Goal: Task Accomplishment & Management: Manage account settings

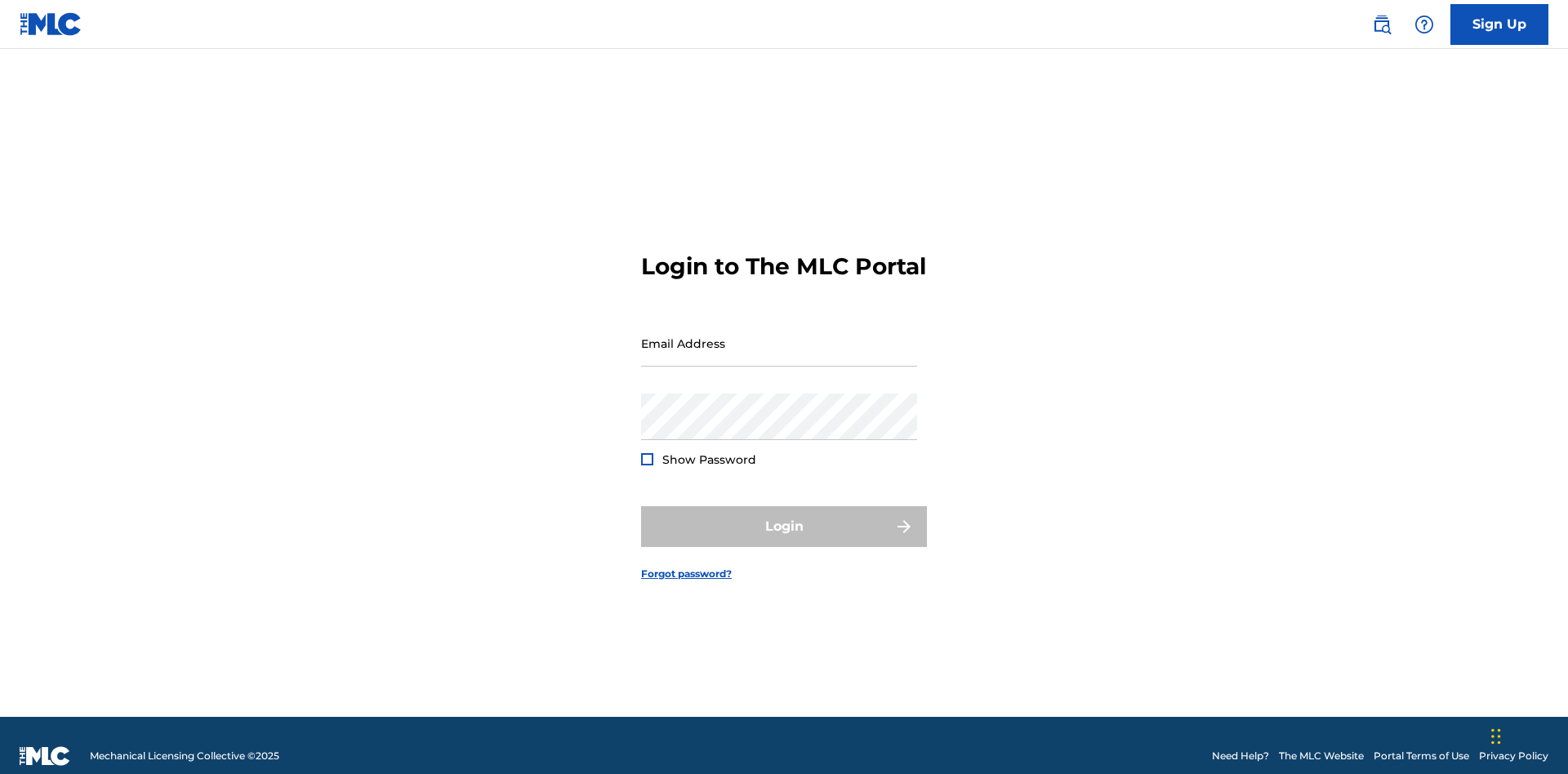
scroll to position [21, 0]
click at [779, 335] on input "Email Address" at bounding box center [778, 343] width 276 height 46
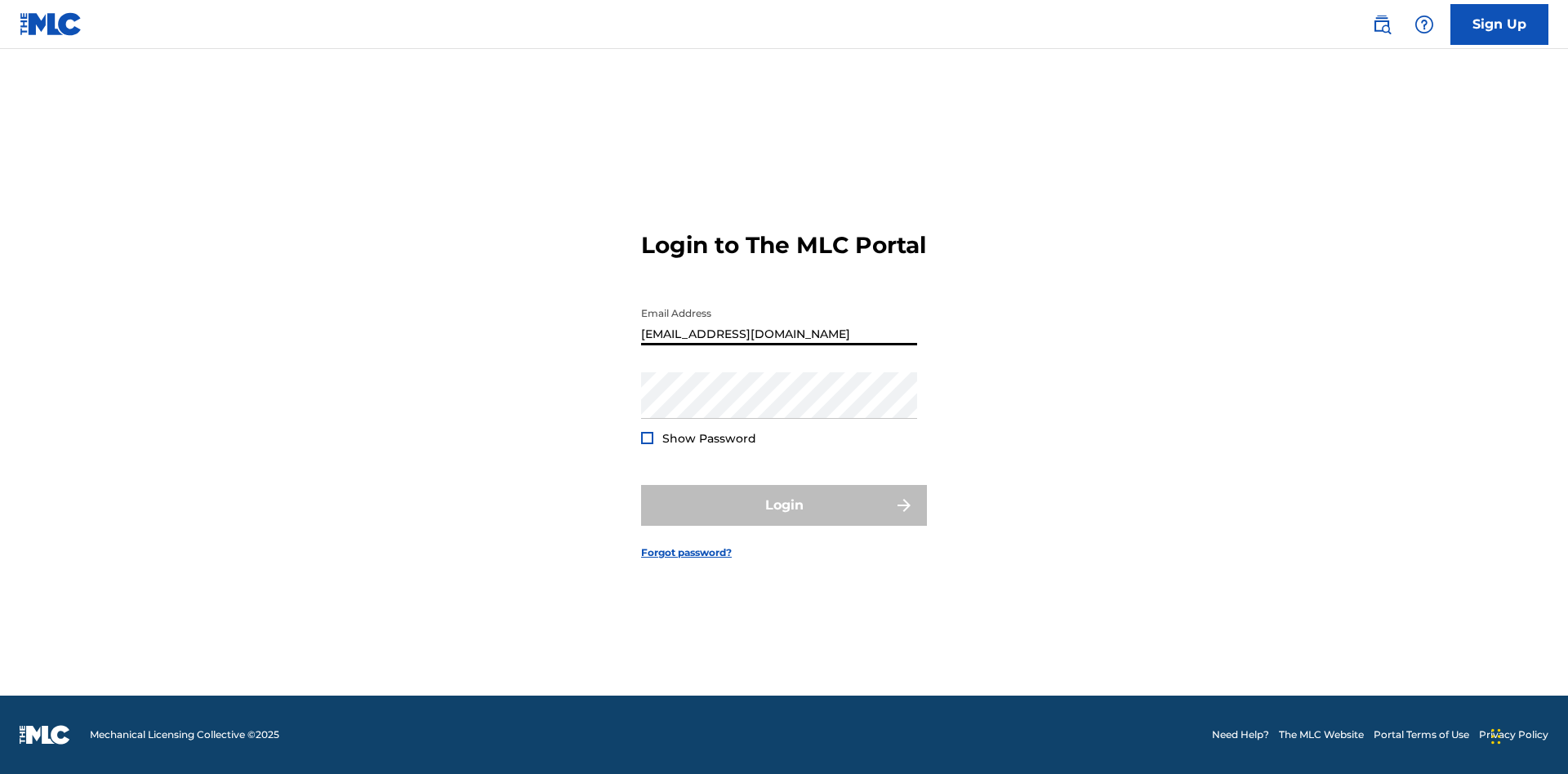
type input "[EMAIL_ADDRESS][DOMAIN_NAME]"
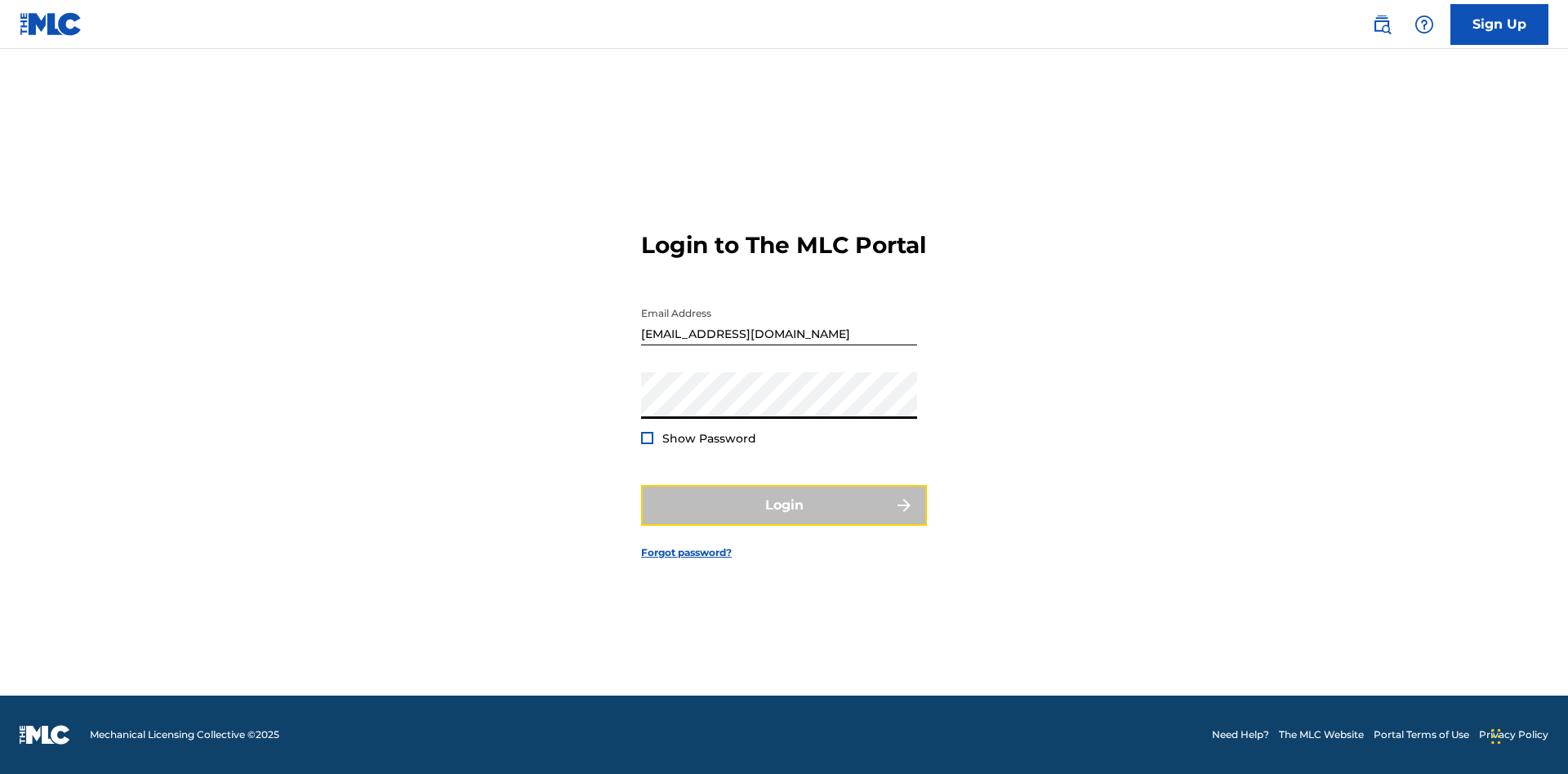
click at [784, 520] on button "Login" at bounding box center [784, 505] width 286 height 41
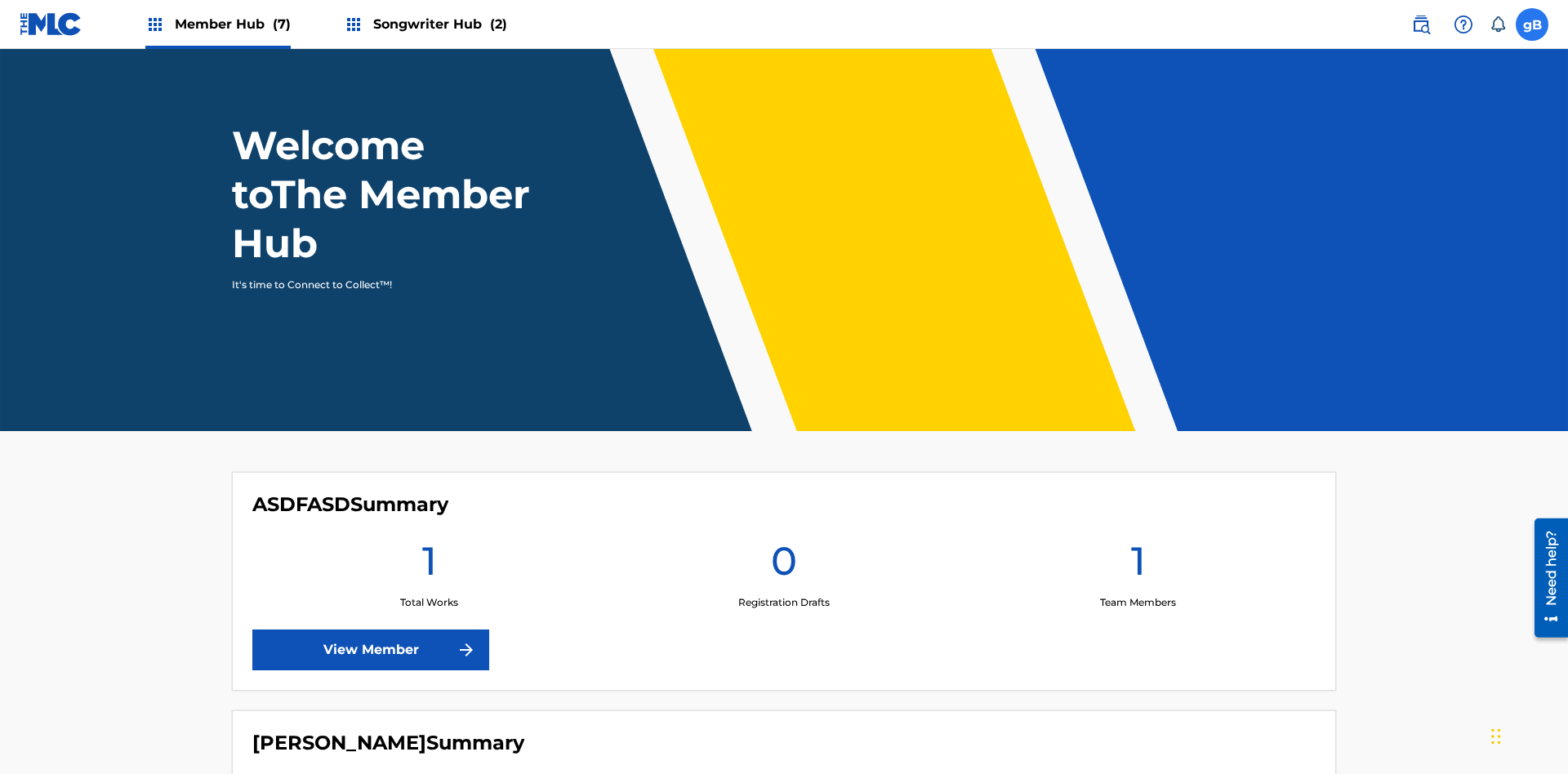
click at [1532, 24] on label at bounding box center [1532, 24] width 33 height 33
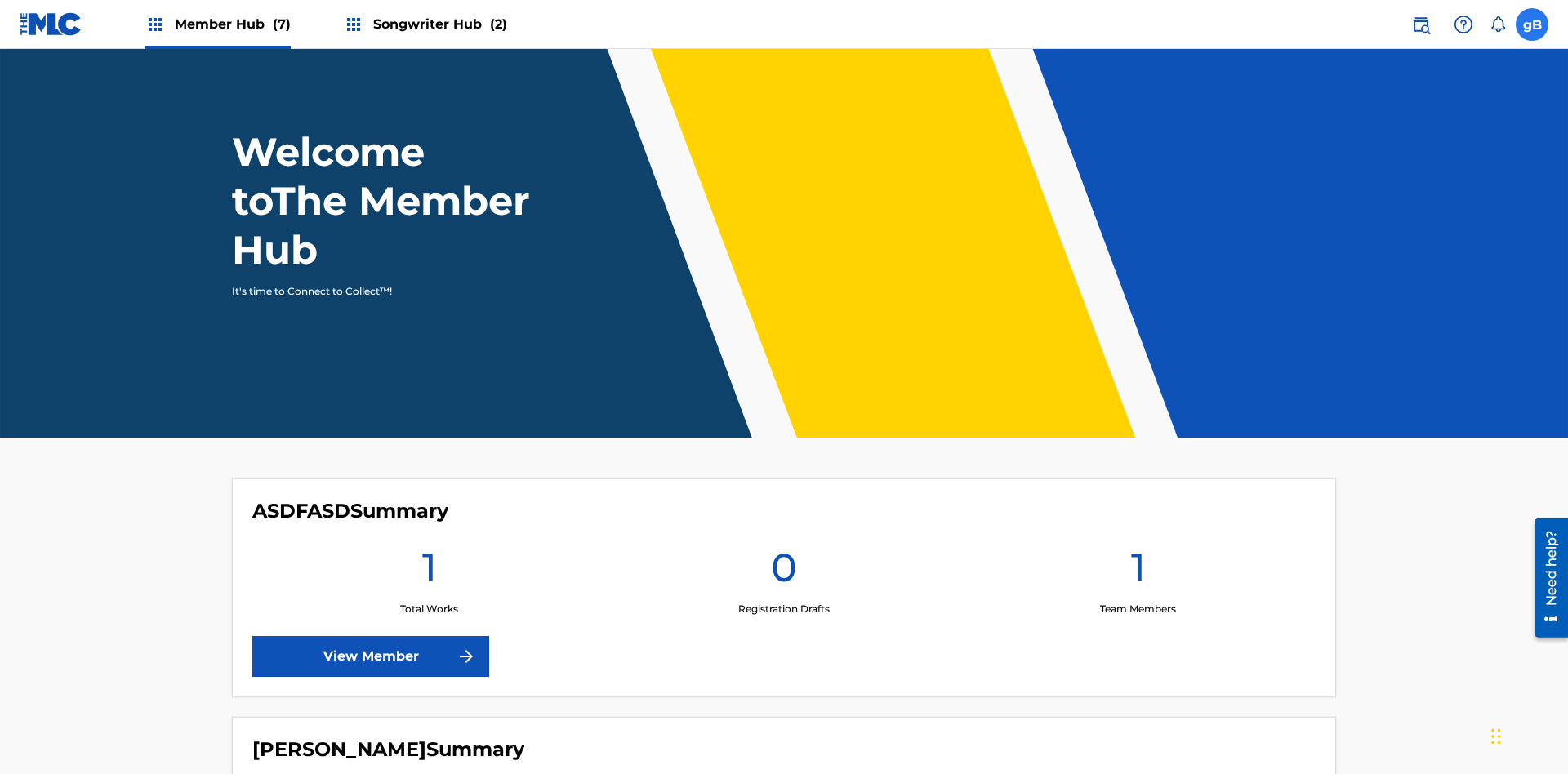
click at [1532, 24] on input "gB gU6JueAEUe BLItmfbYt6 [EMAIL_ADDRESS][DOMAIN_NAME] Notification Preferences …" at bounding box center [1532, 24] width 0 height 0
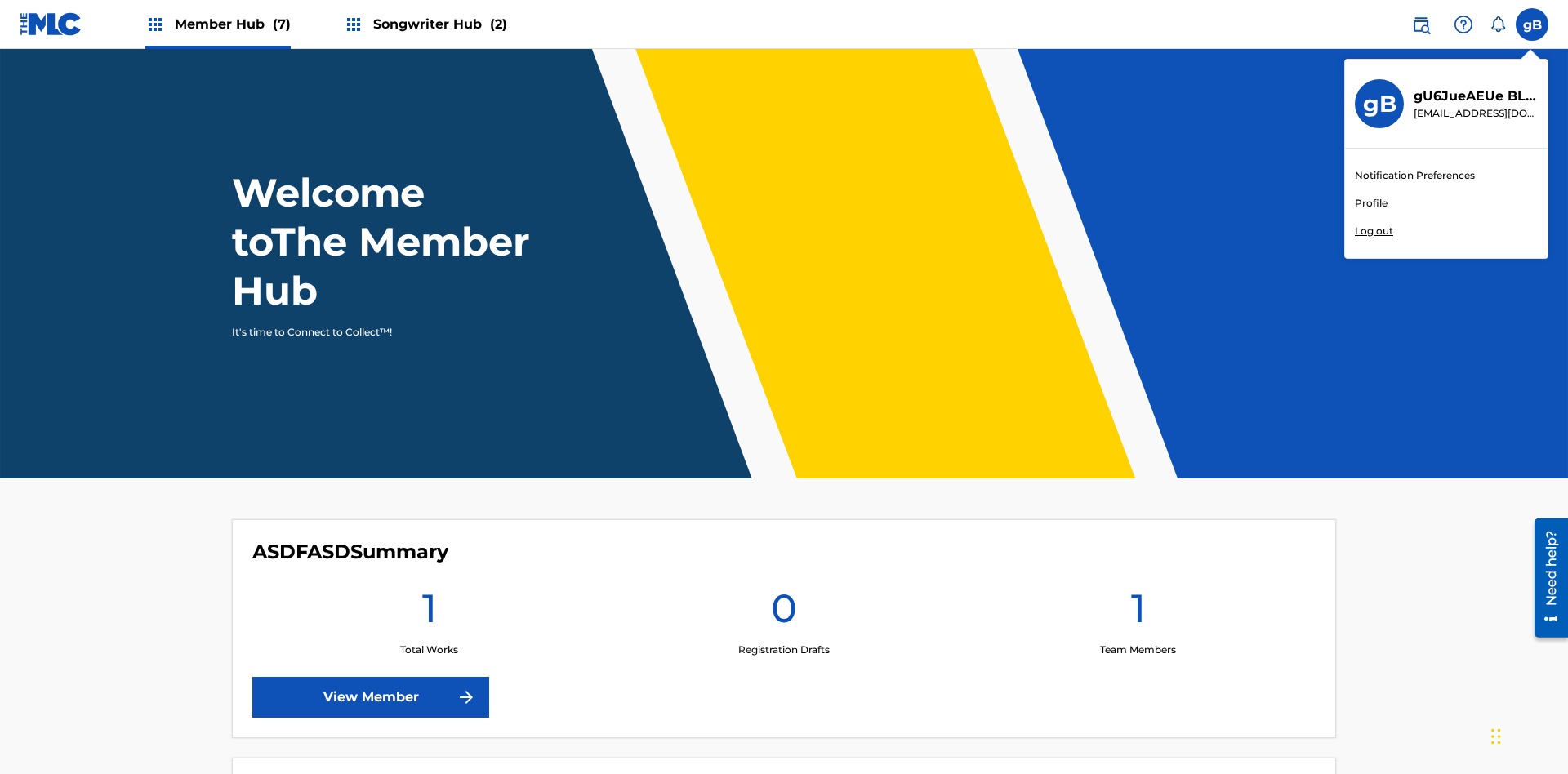
click at [1370, 204] on link "Profile" at bounding box center [1371, 203] width 33 height 15
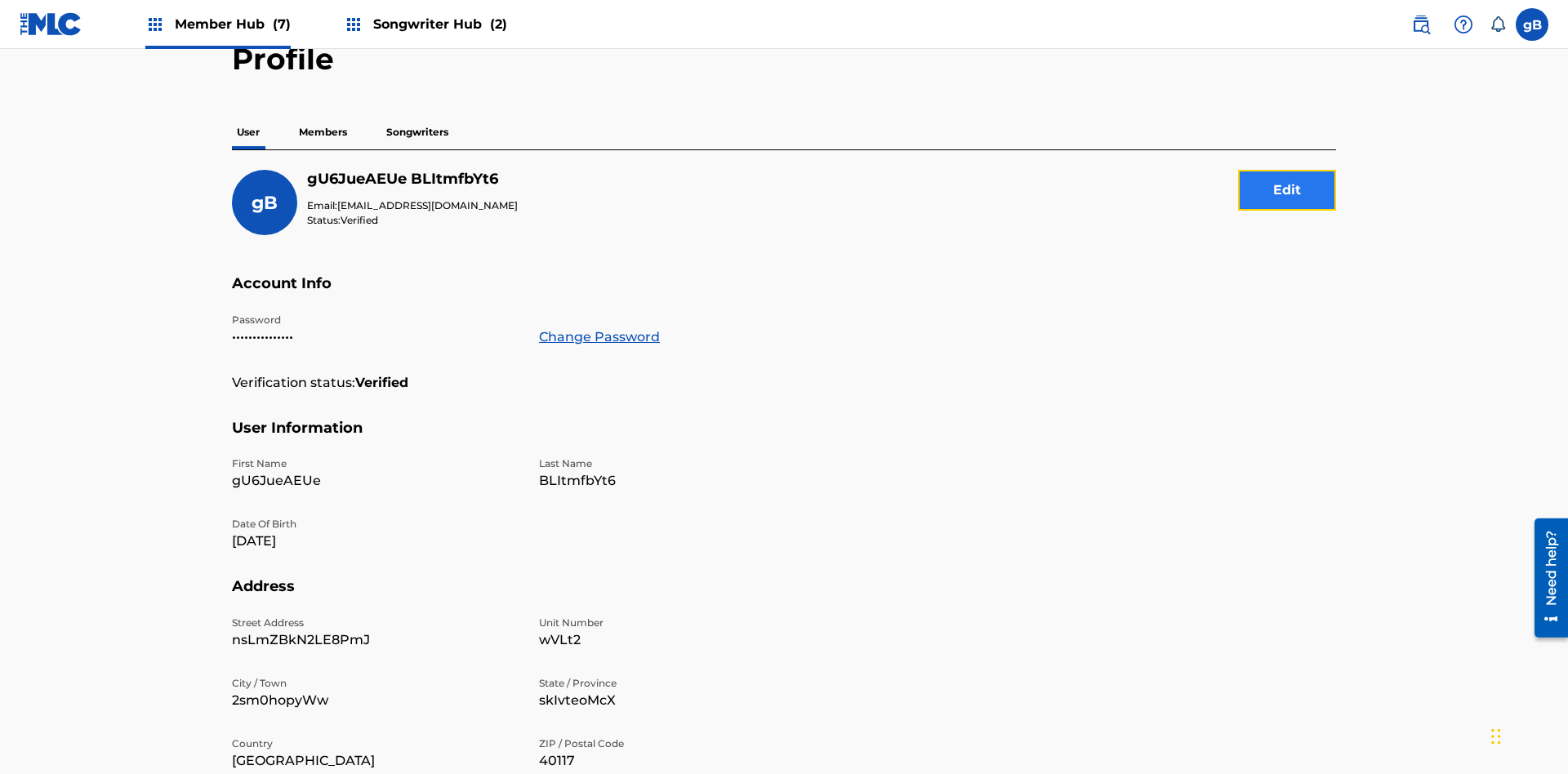
click at [1287, 170] on button "Edit" at bounding box center [1287, 190] width 98 height 41
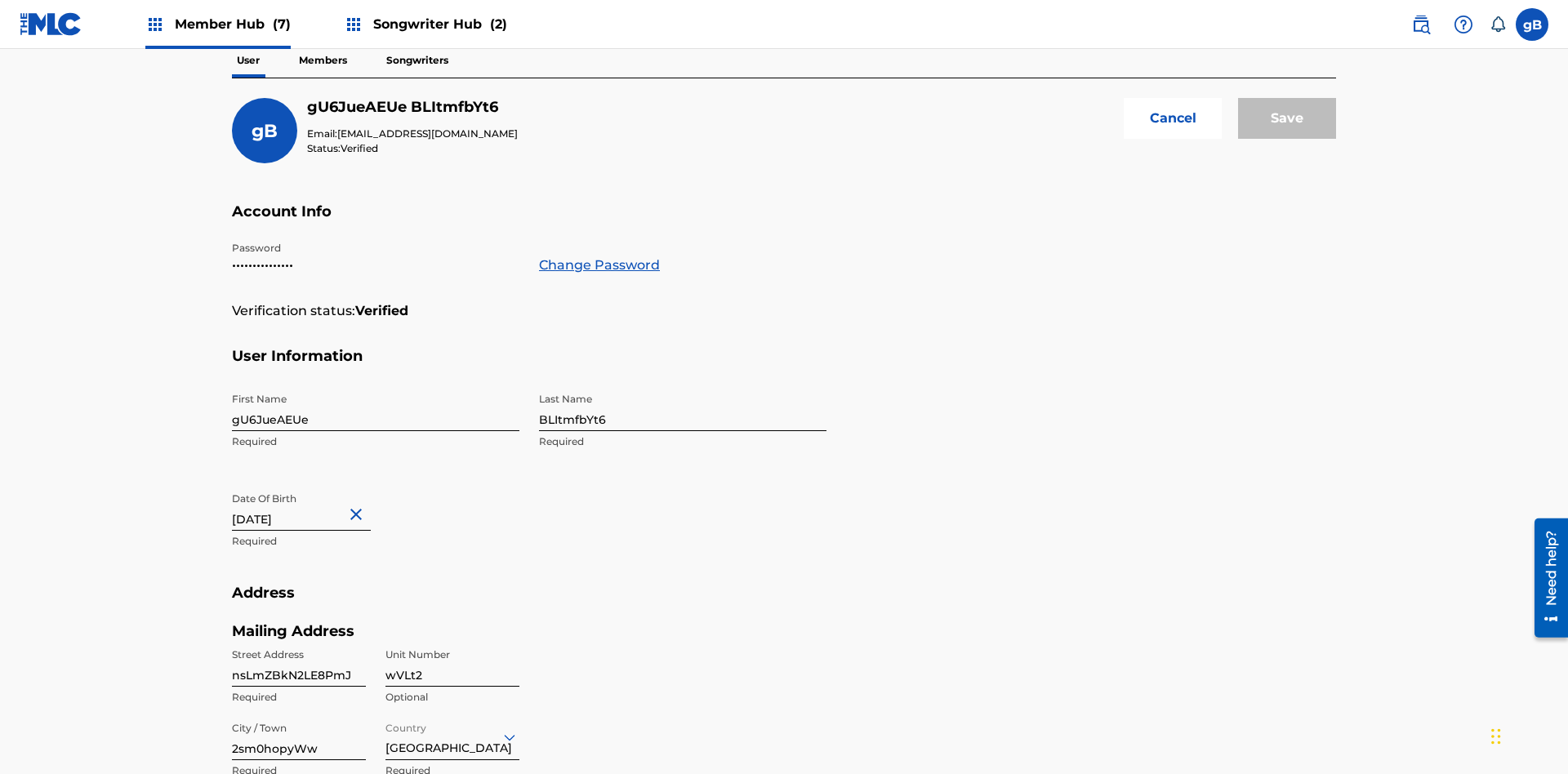
click at [375, 385] on input "gU6JueAEUe" at bounding box center [375, 407] width 287 height 46
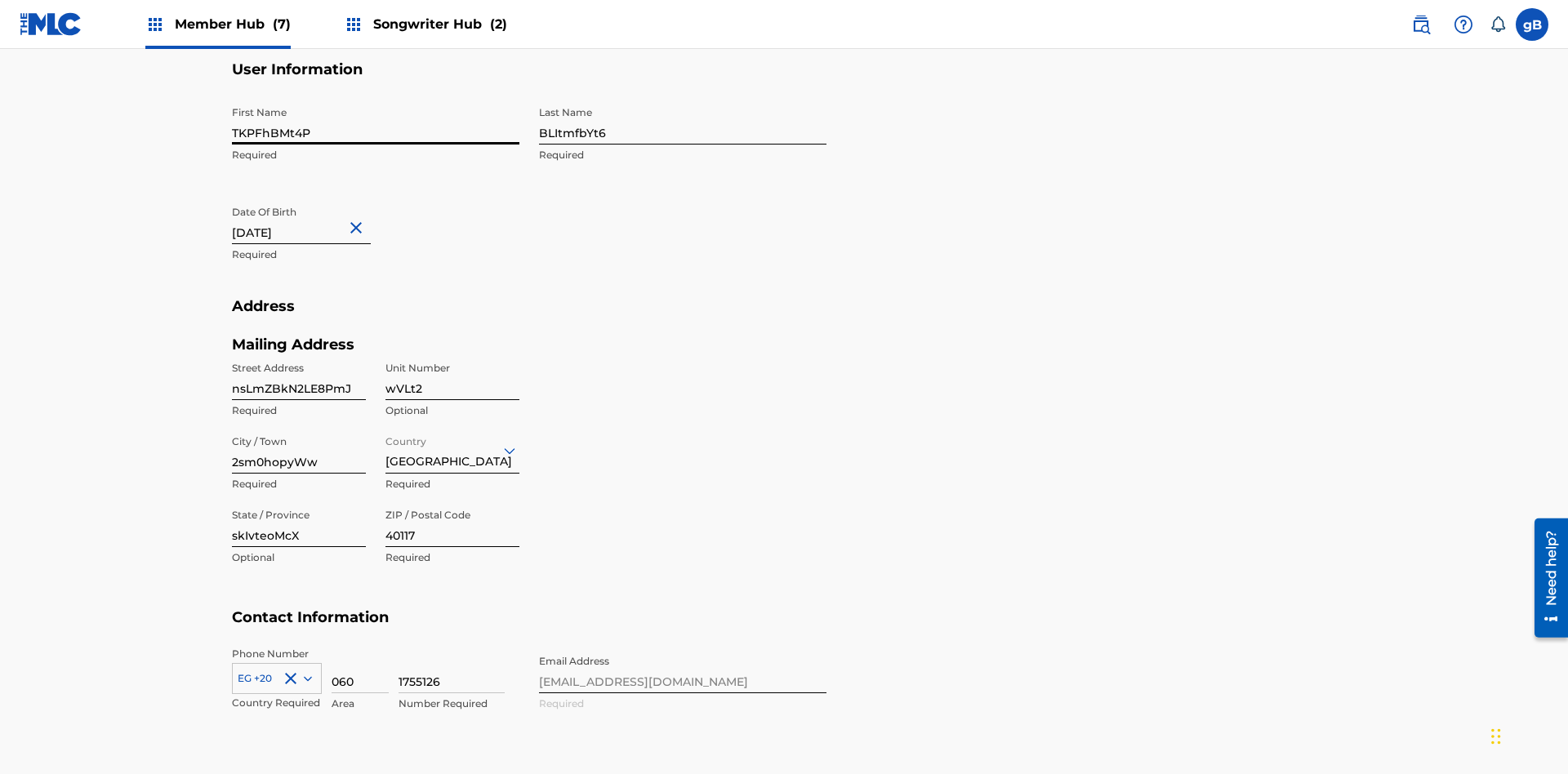
type input "TKPFhBMt4P"
click at [683, 121] on input "BLItmfbYt6" at bounding box center [683, 121] width 287 height 46
type input "D7eT64KsoB"
click at [314, 198] on input "November 21 2024" at bounding box center [300, 220] width 138 height 46
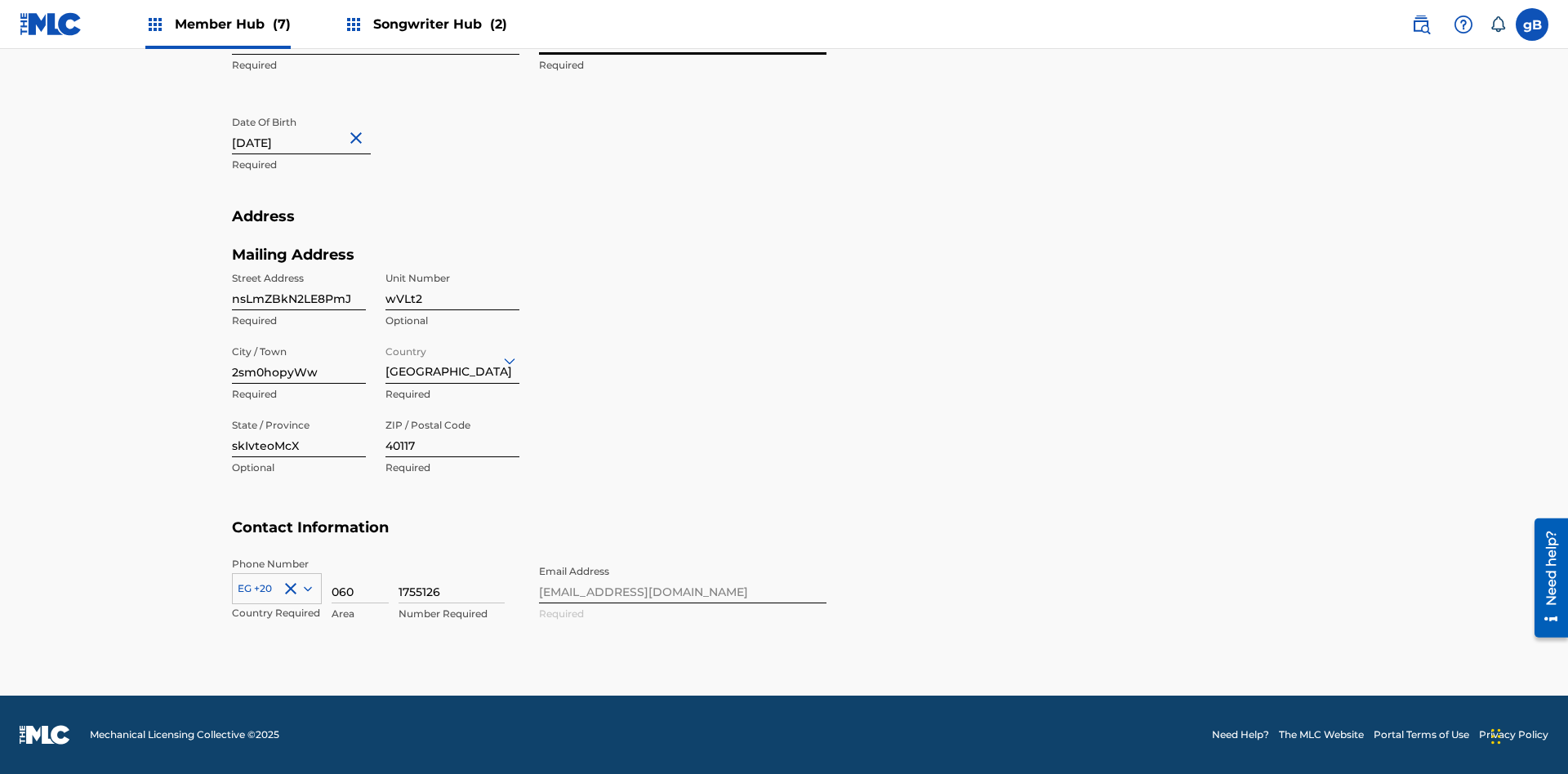
select select "10"
select select "2024"
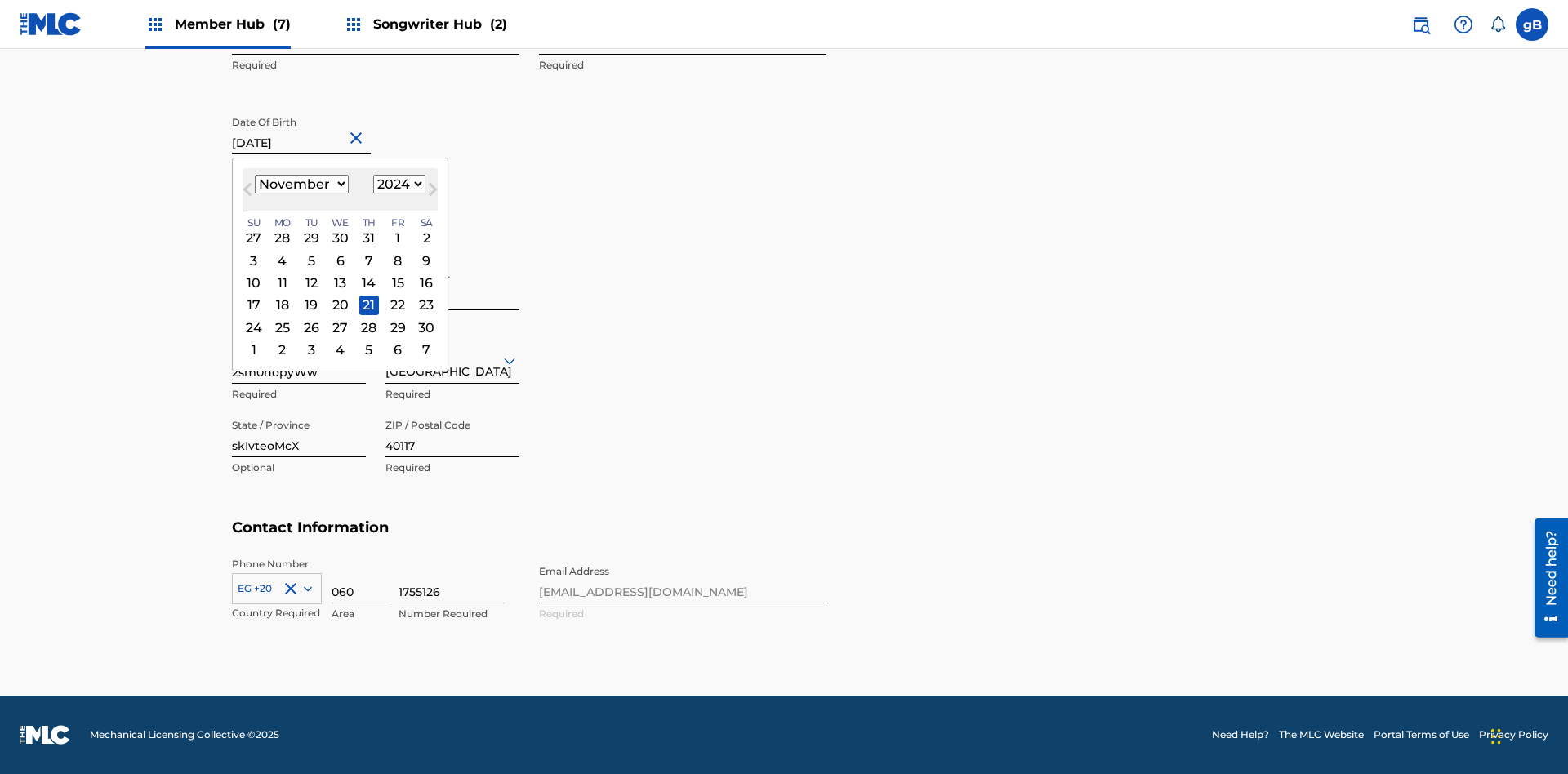
click at [300, 185] on select "January February March April May June July August September October November De…" at bounding box center [302, 185] width 94 height 19
select select "1"
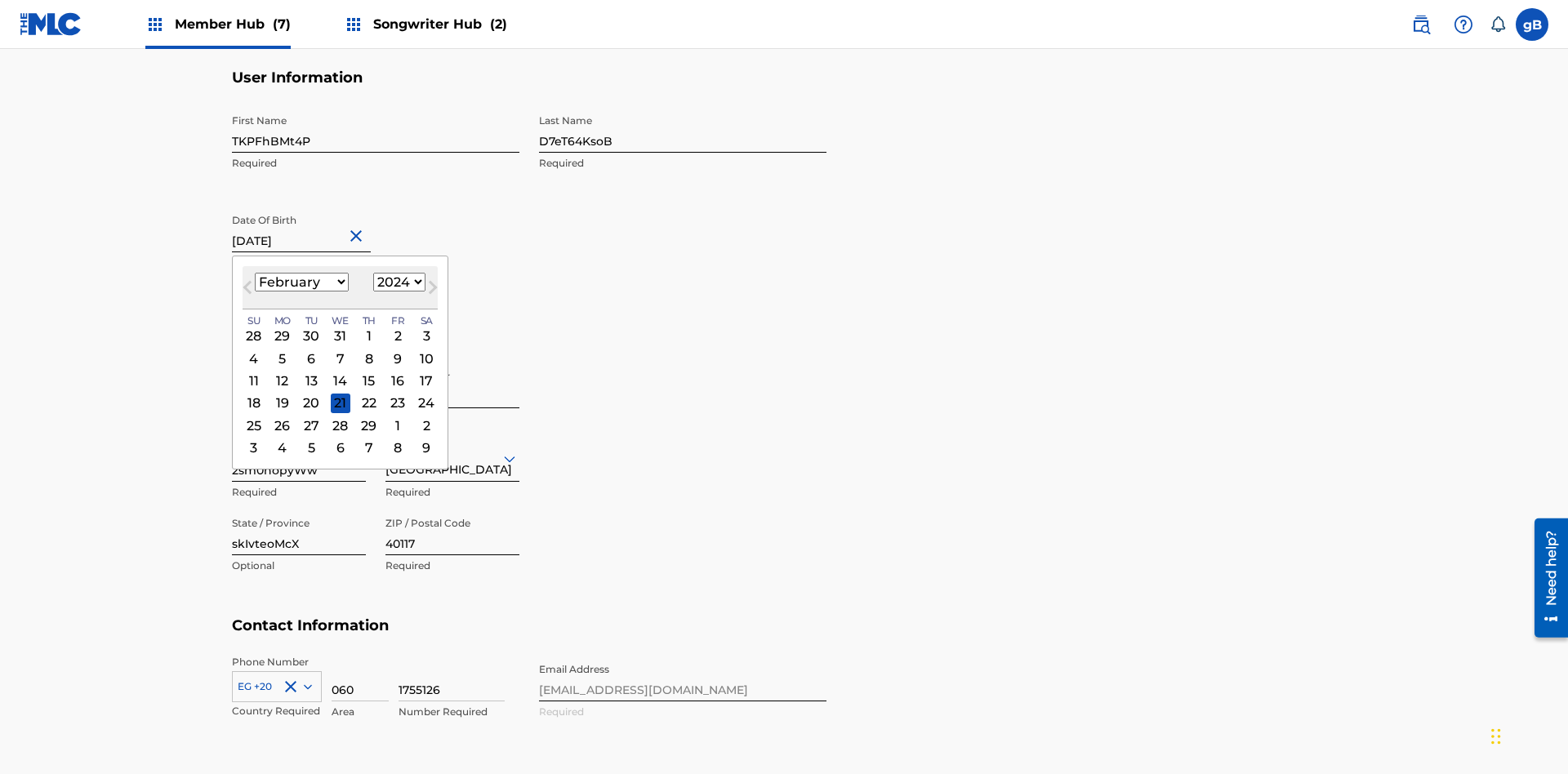
click at [397, 283] on select "1900 1901 1902 1903 1904 1905 1906 1907 1908 1909 1910 1911 1912 1913 1914 1915…" at bounding box center [400, 282] width 52 height 19
select select "2024"
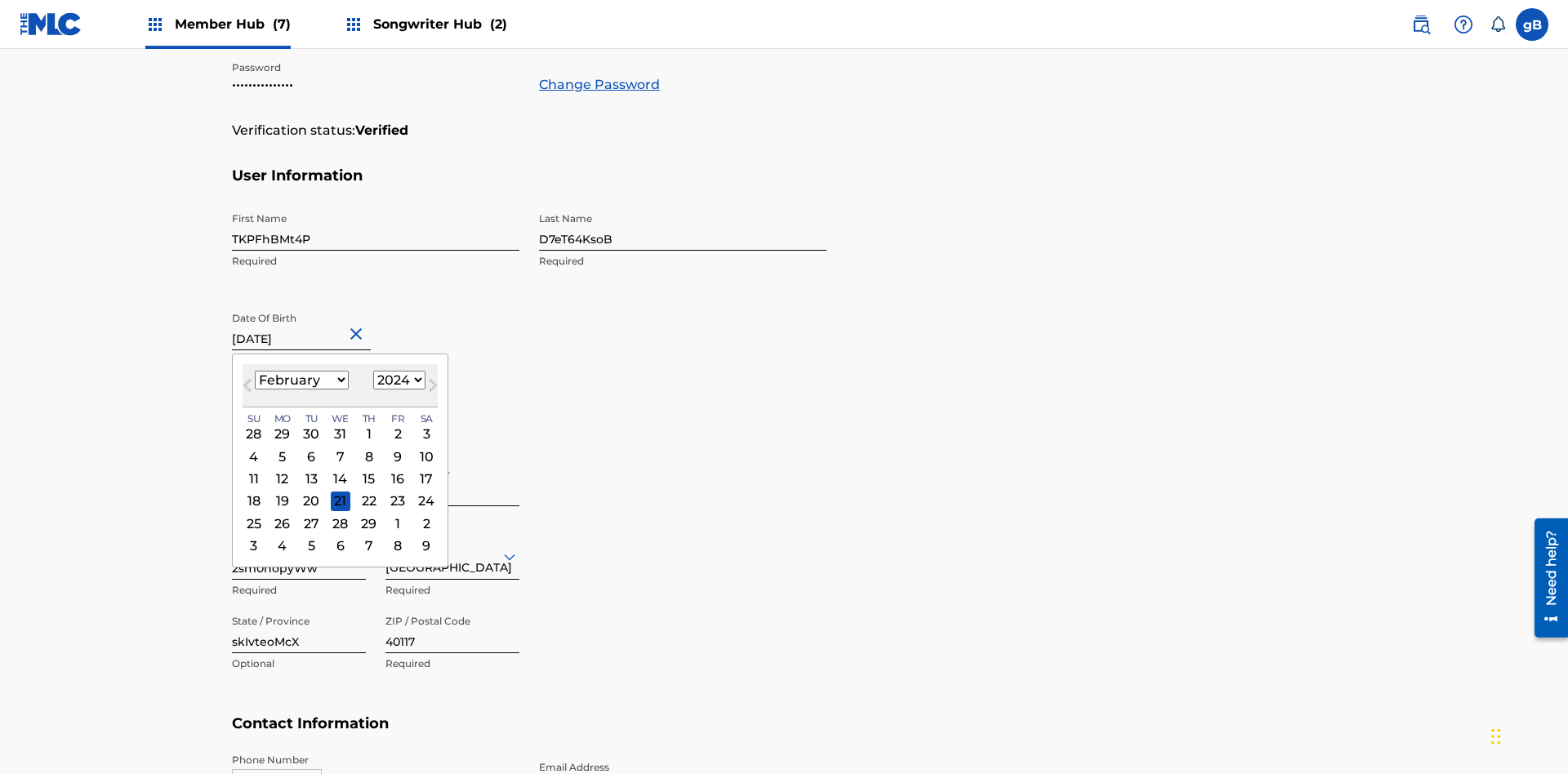
click at [397, 380] on select "1900 1901 1902 1903 1904 1905 1906 1907 1908 1909 1910 1911 1912 1913 1914 1915…" at bounding box center [400, 380] width 52 height 19
click at [424, 425] on div "3" at bounding box center [426, 434] width 20 height 20
type input "February 3 2024"
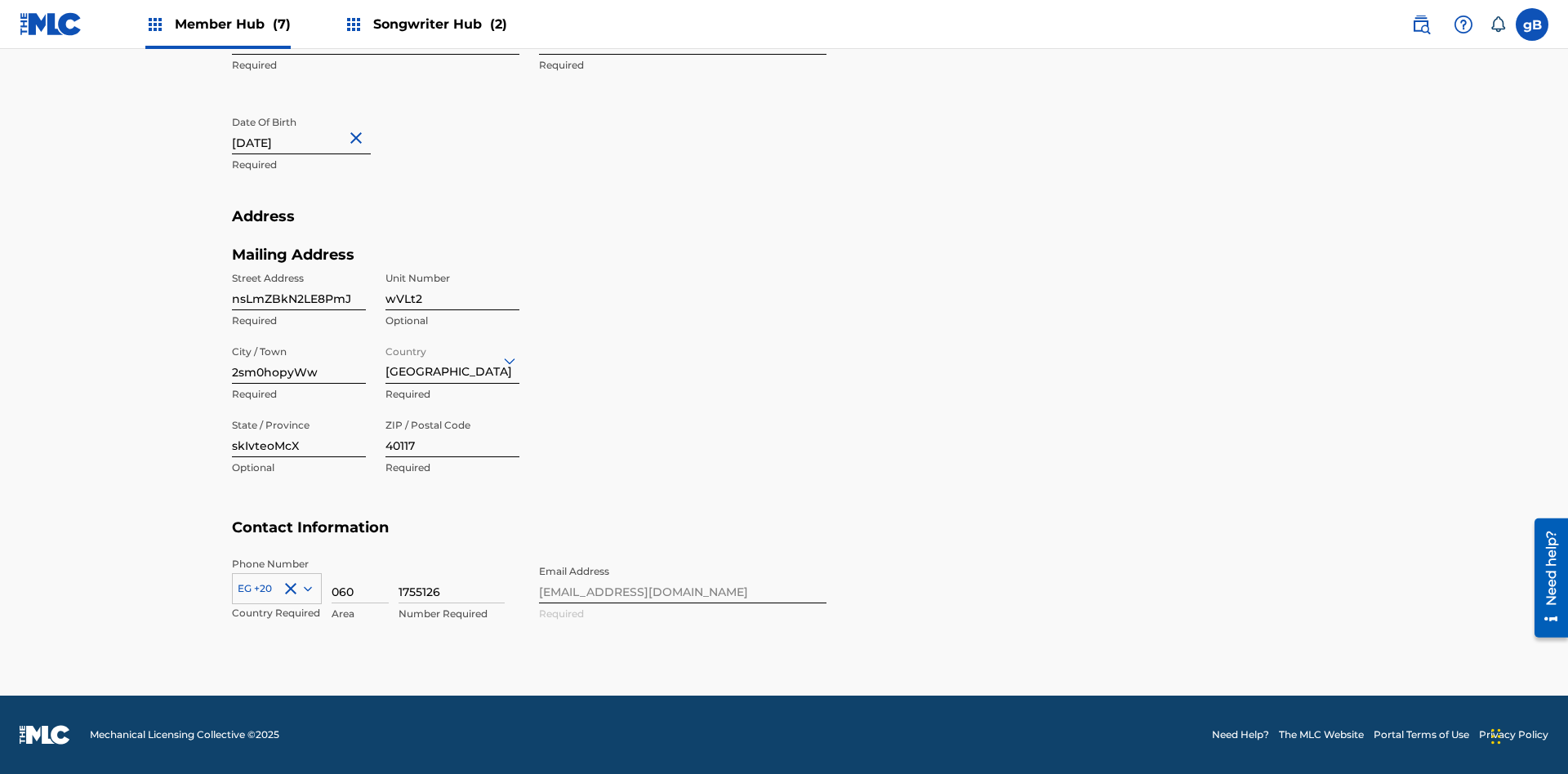
click at [299, 286] on input "nsLmZBkN2LE8PmJ" at bounding box center [299, 286] width 134 height 46
type input "fGAgKvtbhUIoIE7"
click at [453, 286] on input "wVLt2" at bounding box center [453, 286] width 134 height 46
type input "acqB4"
click at [299, 360] on input "2sm0hopyWw" at bounding box center [299, 360] width 134 height 46
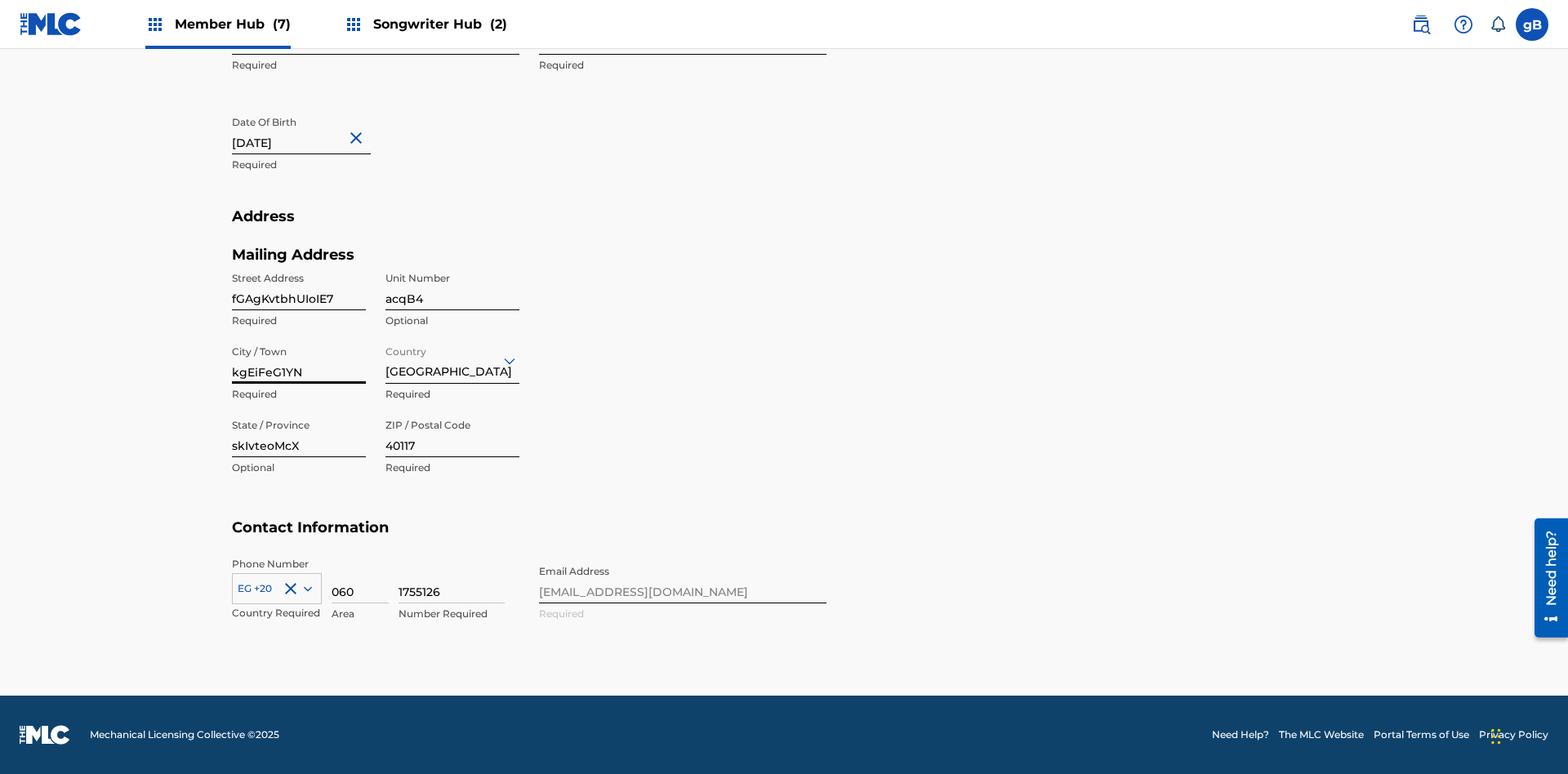
type input "kgEiFeG1YN"
click at [387, 360] on input "Country" at bounding box center [387, 360] width 3 height 17
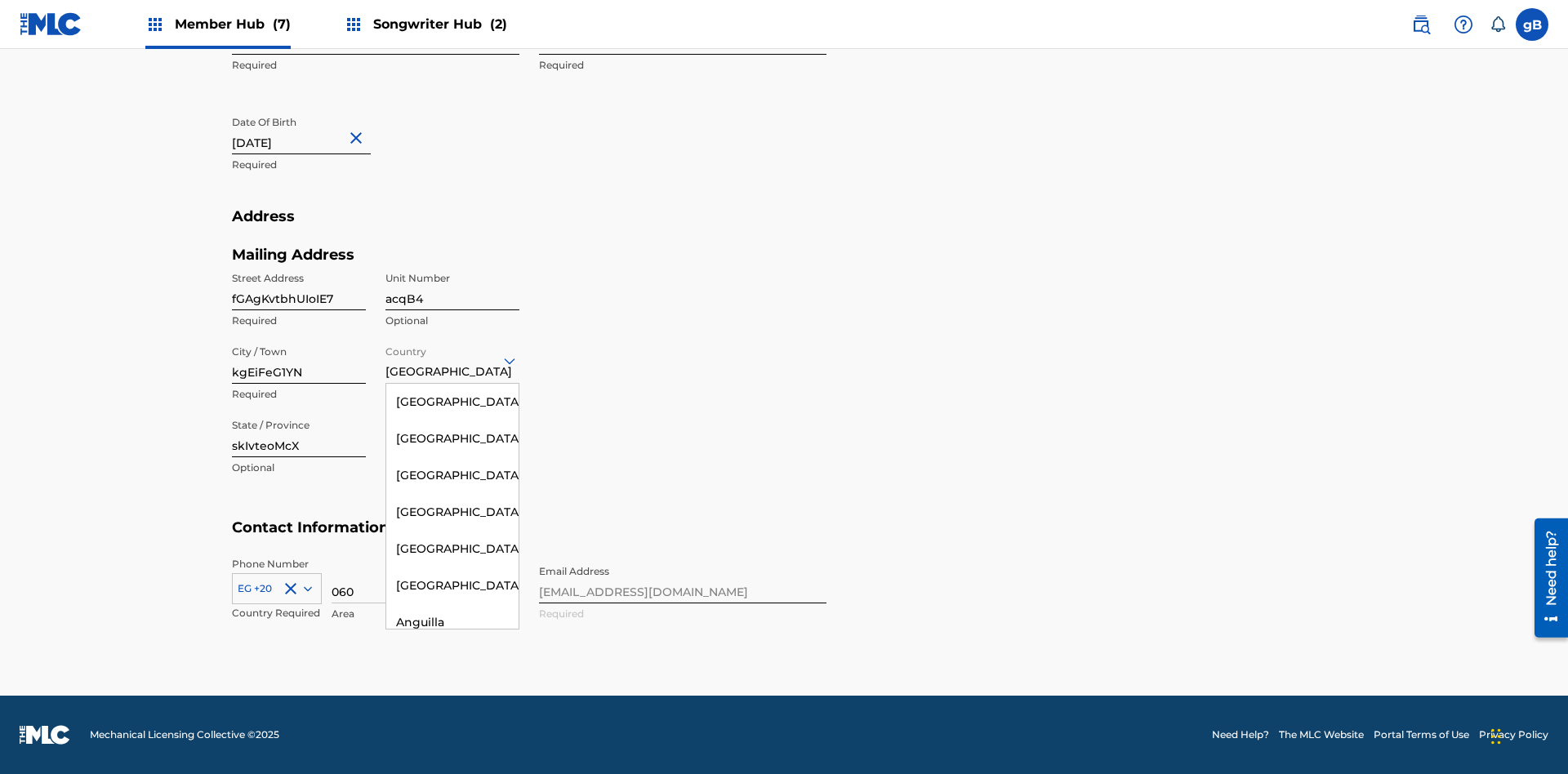
click at [299, 434] on input "skIvteoMcX" at bounding box center [299, 434] width 134 height 46
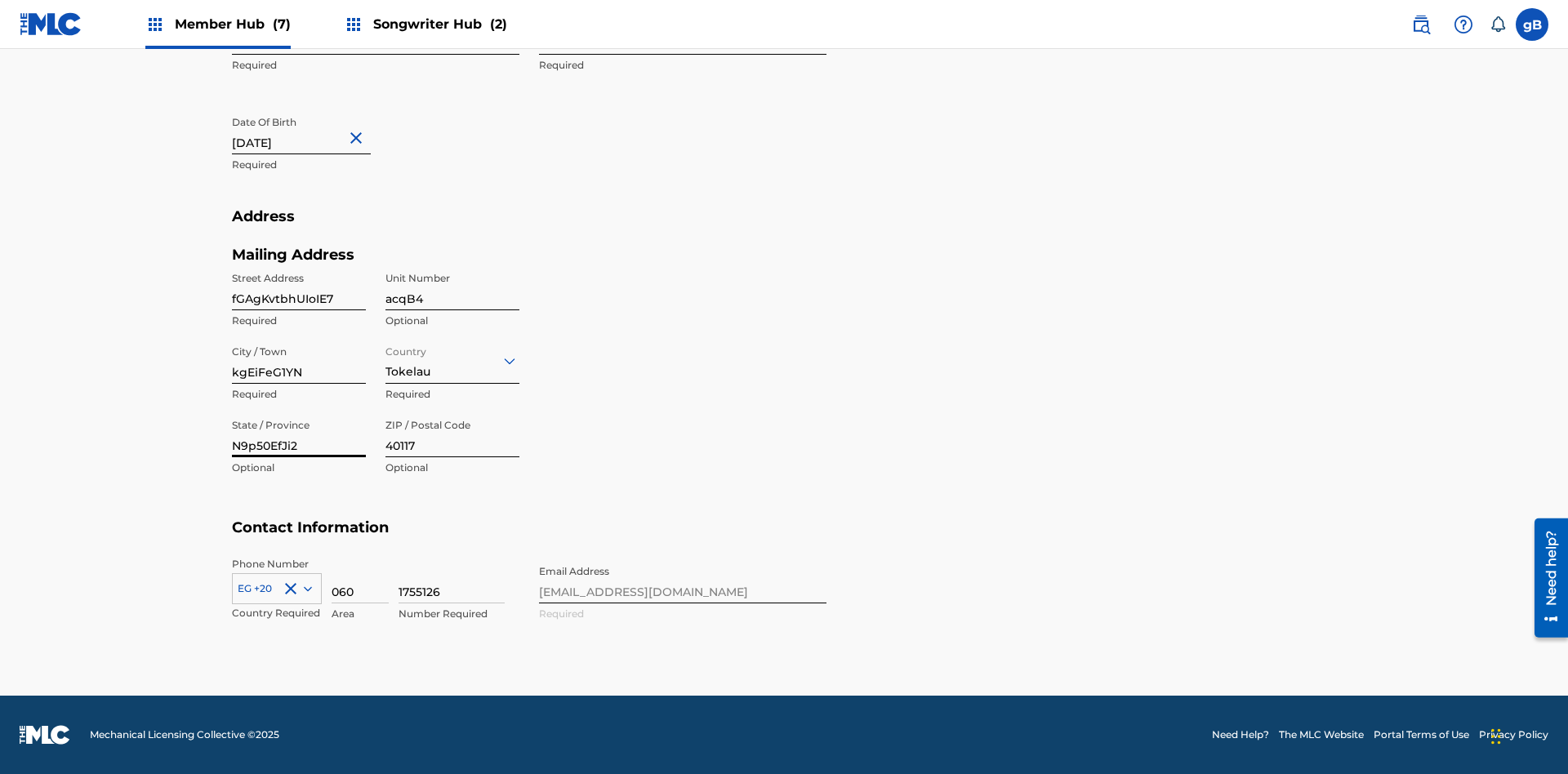
type input "N9p50EfJi2"
click at [453, 434] on input "40117" at bounding box center [453, 434] width 134 height 46
type input "32631"
click at [305, 588] on icon at bounding box center [307, 589] width 8 height 5
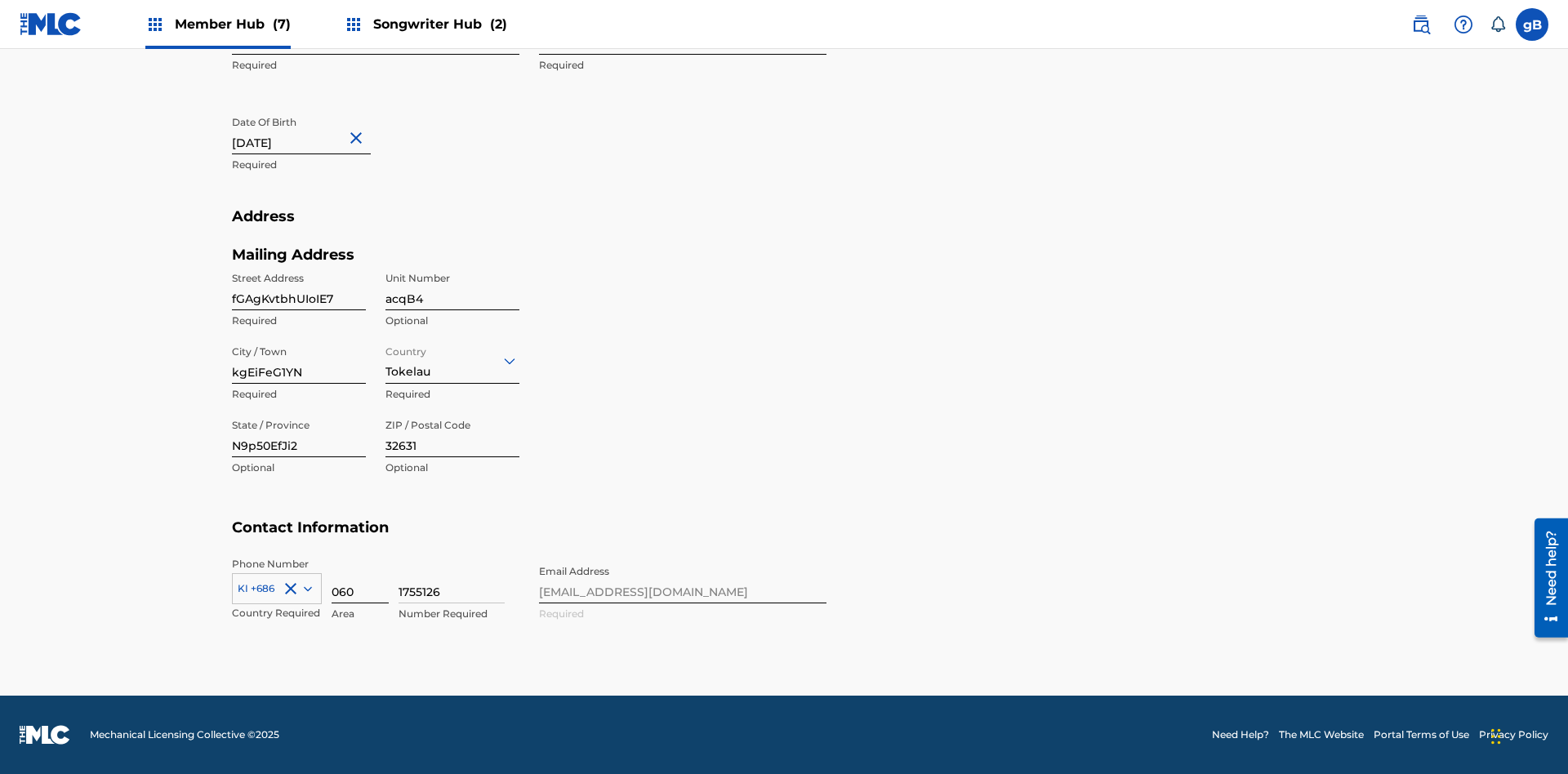
click at [360, 580] on input "060" at bounding box center [360, 580] width 57 height 46
